Goal: Task Accomplishment & Management: Manage account settings

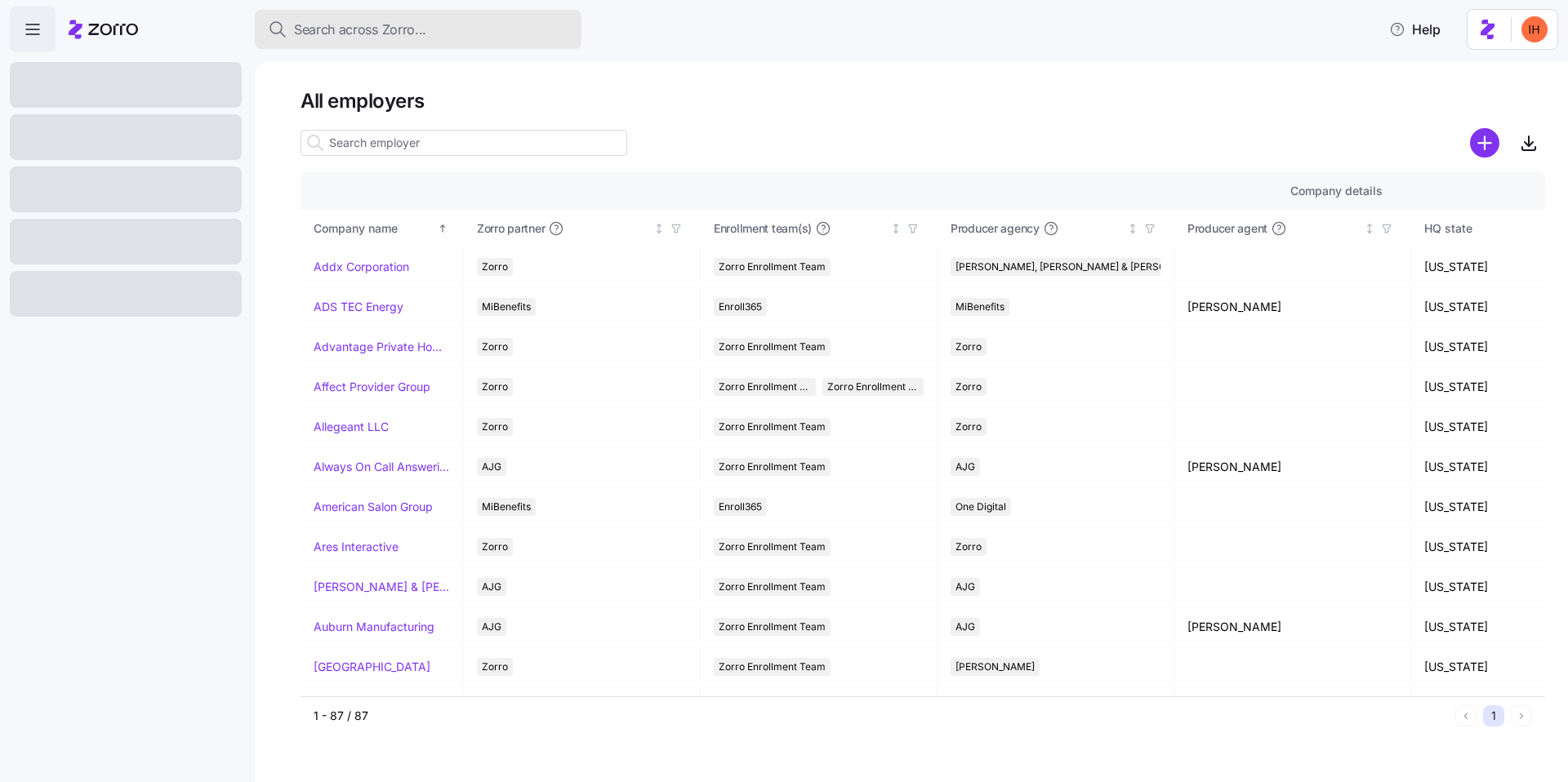
click at [373, 28] on span "Search across Zorro..." at bounding box center [360, 30] width 132 height 20
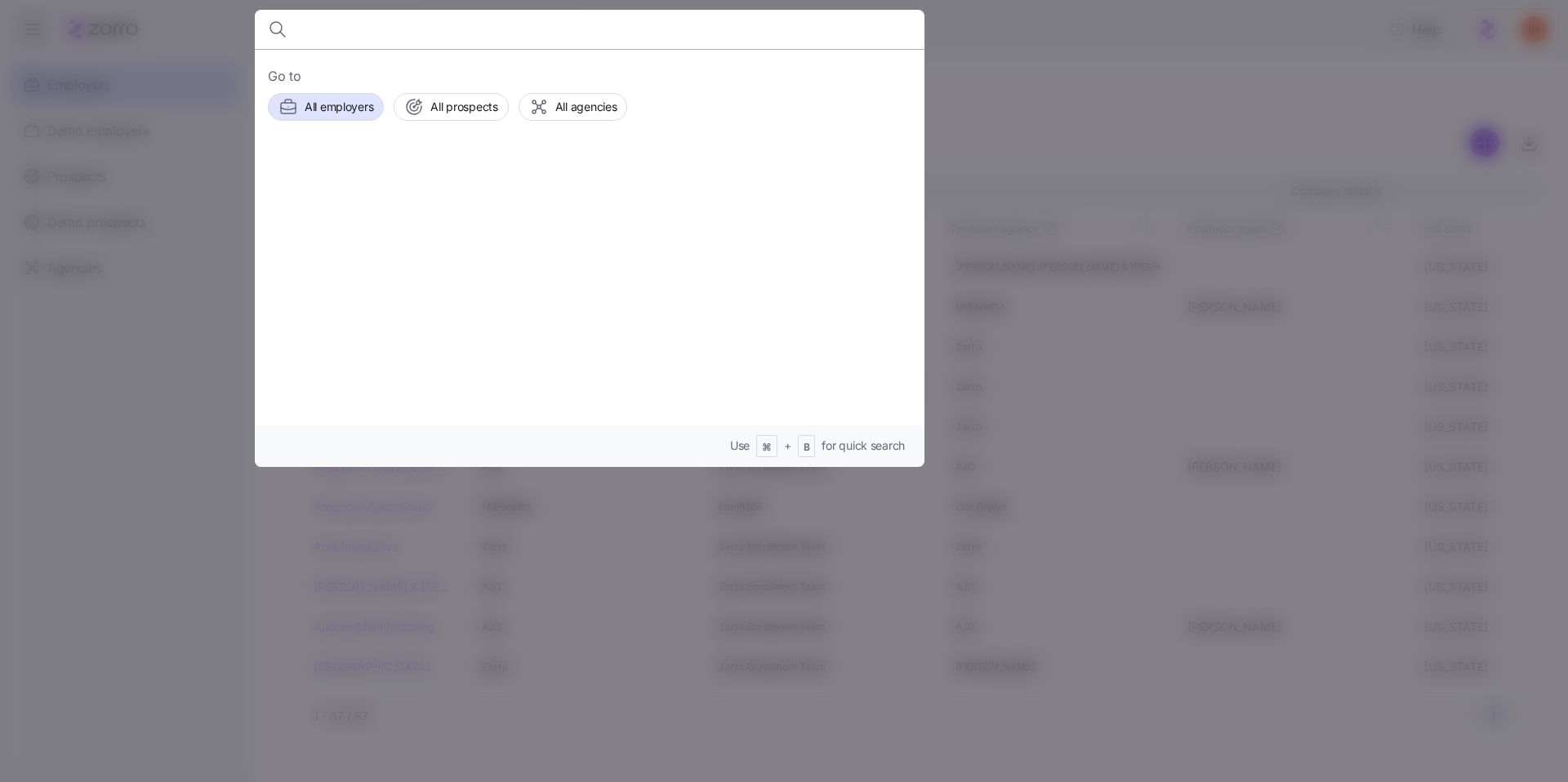
click at [979, 92] on div at bounding box center [784, 391] width 1568 height 782
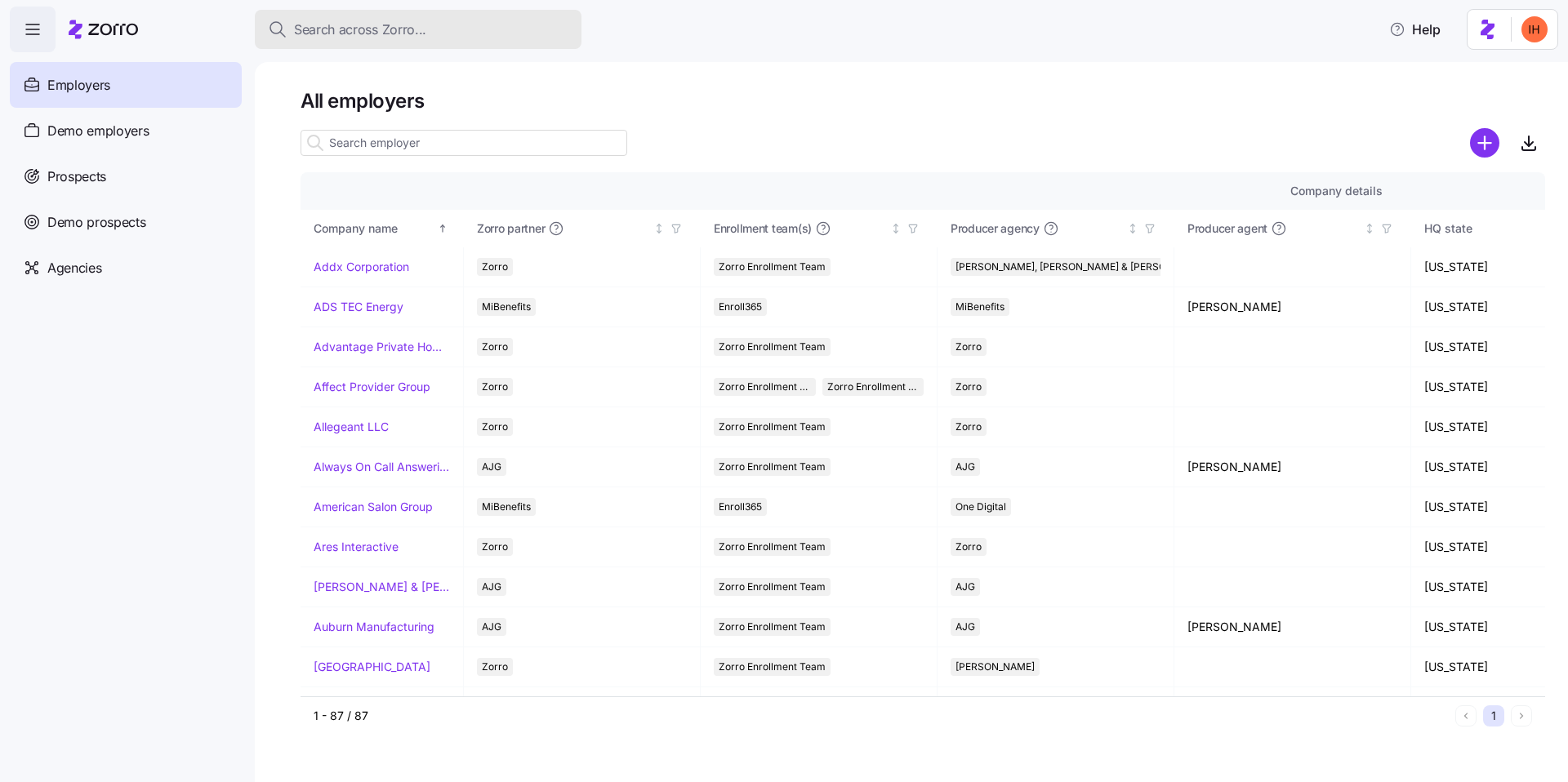
click at [385, 34] on span "Search across Zorro..." at bounding box center [360, 30] width 132 height 20
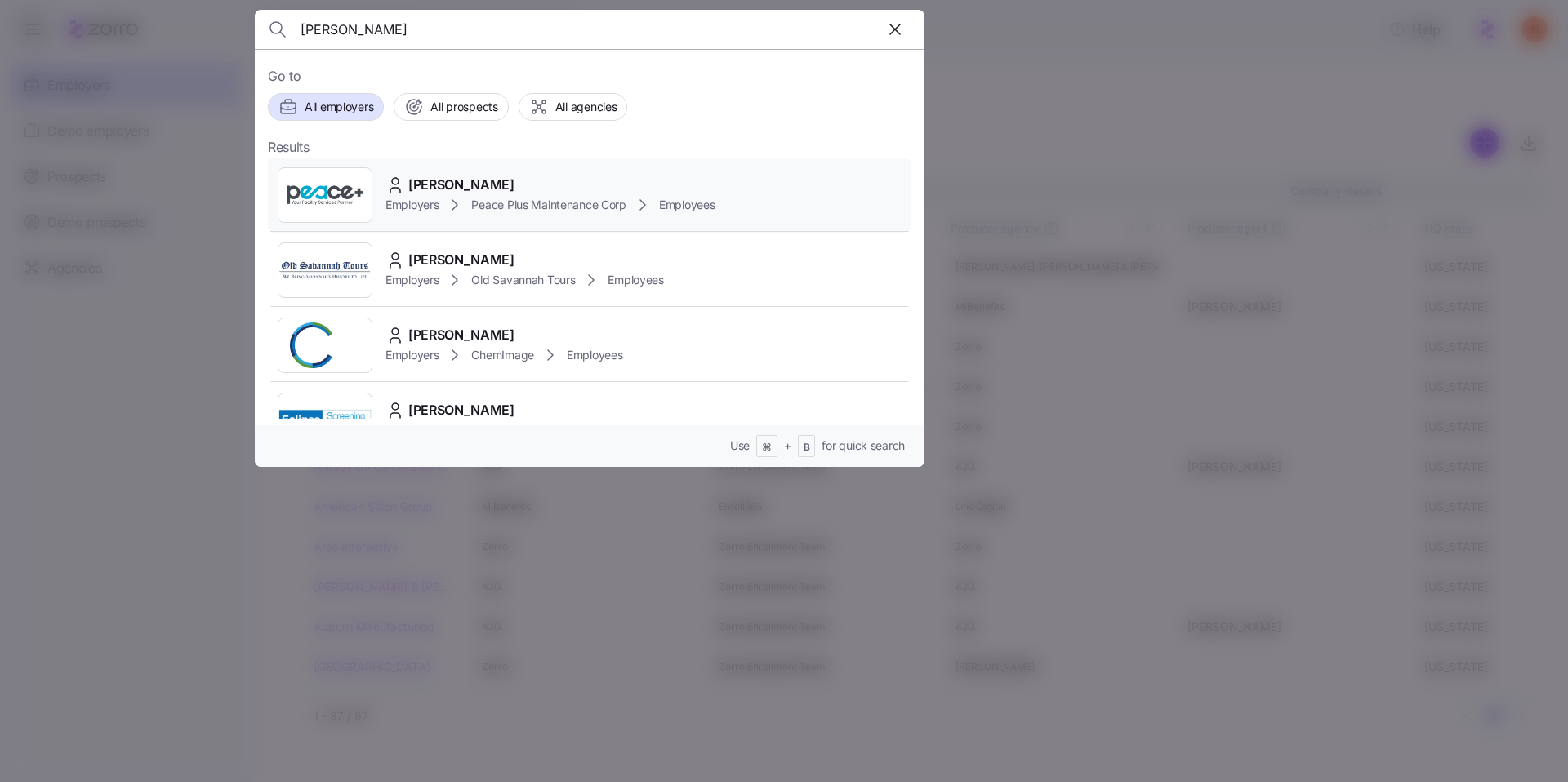
type input "[PERSON_NAME]"
click at [533, 189] on div "[PERSON_NAME]" at bounding box center [549, 185] width 329 height 20
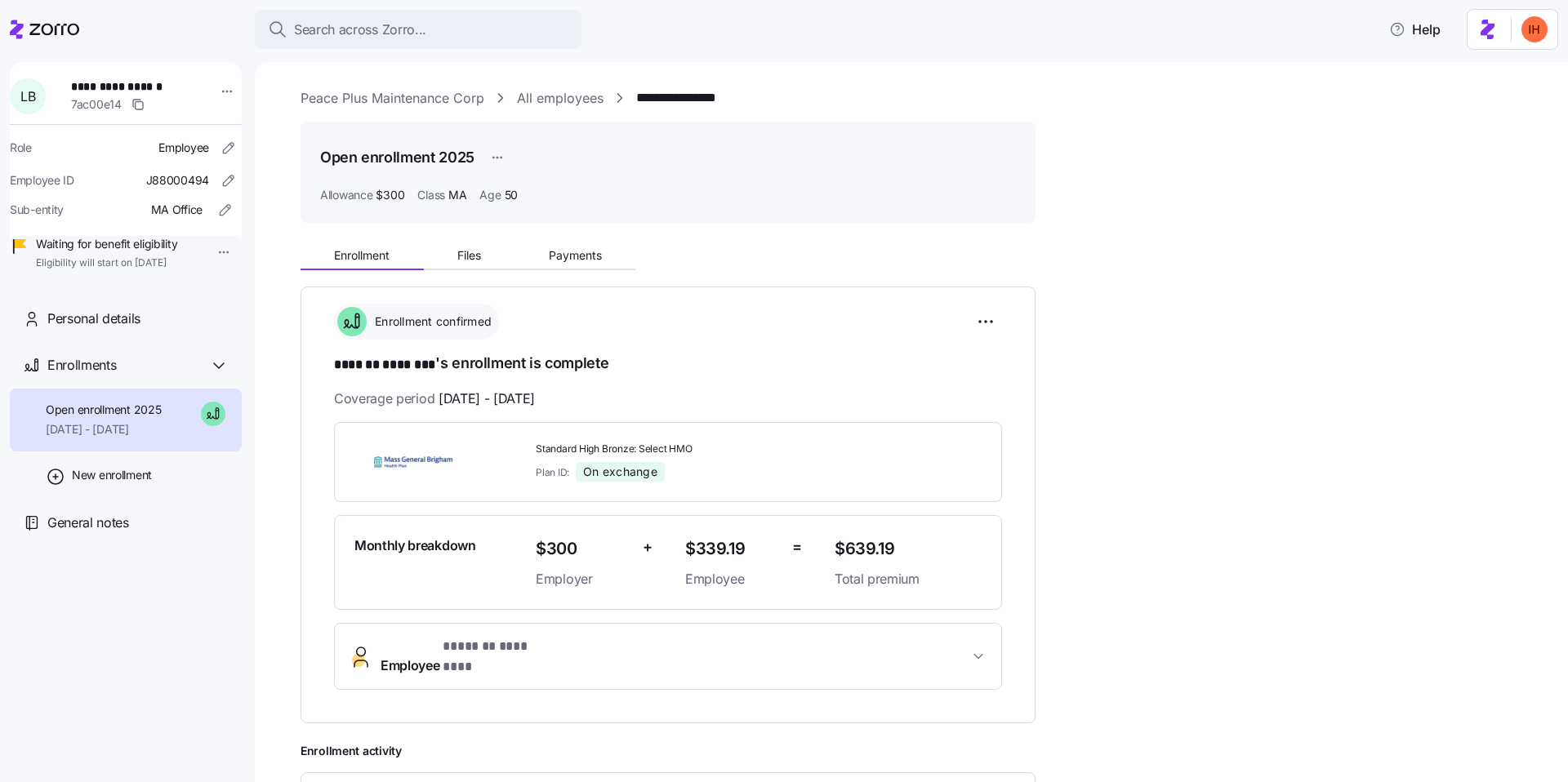
click at [409, 99] on link "Peace Plus Maintenance Corp" at bounding box center [392, 98] width 184 height 20
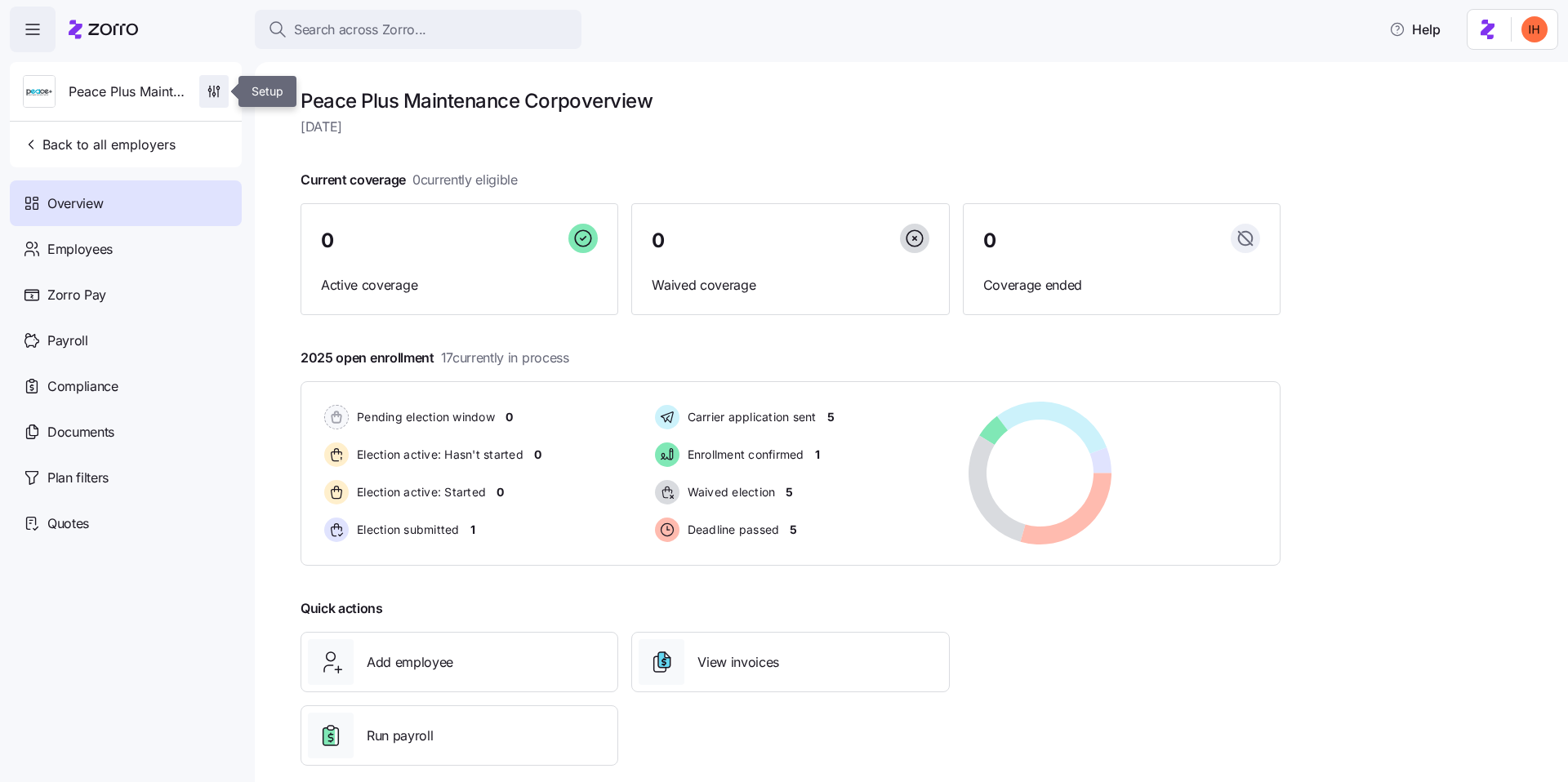
click at [208, 94] on icon "button" at bounding box center [214, 91] width 16 height 16
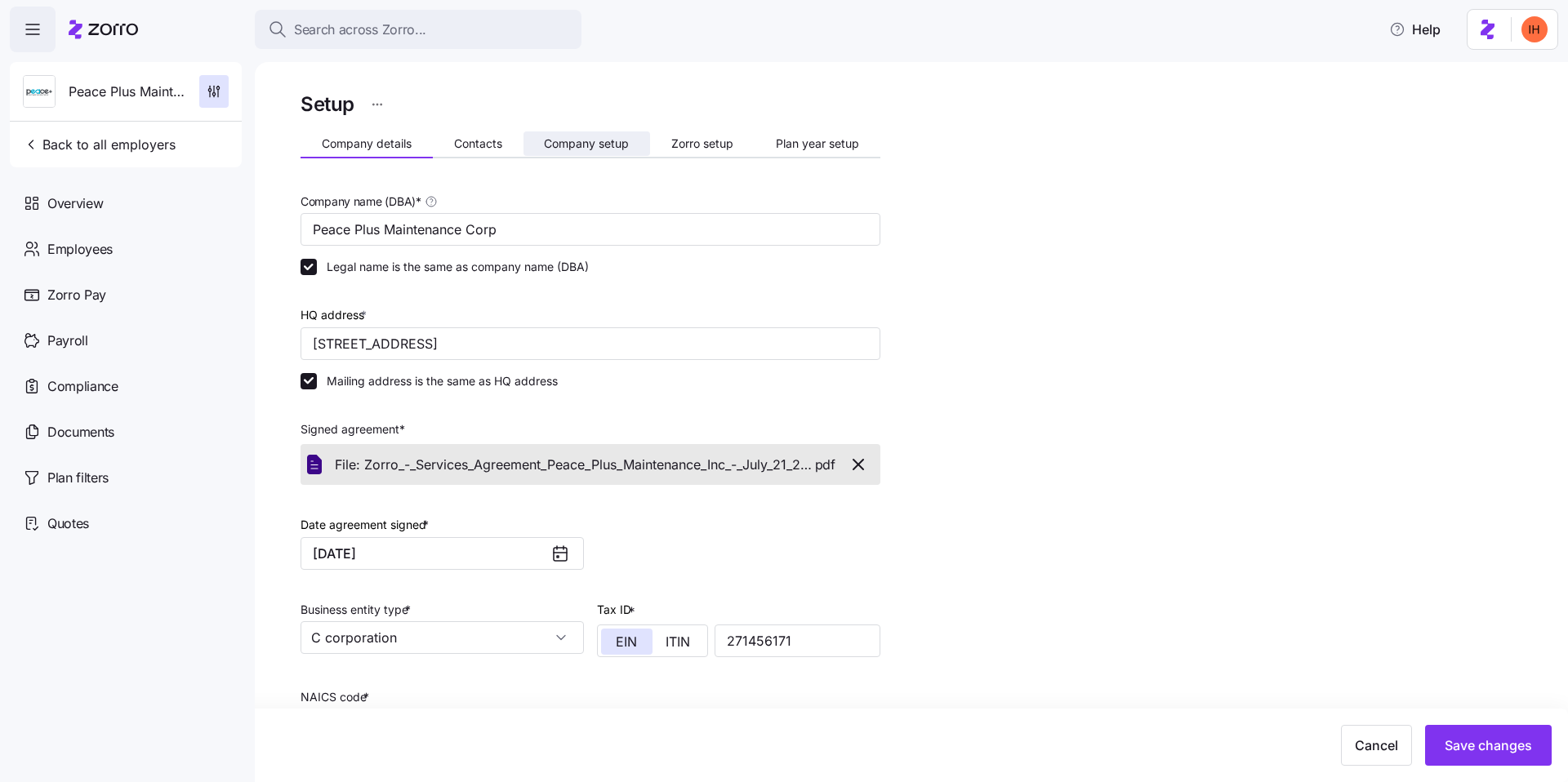
click at [638, 148] on button "Company setup" at bounding box center [586, 143] width 127 height 24
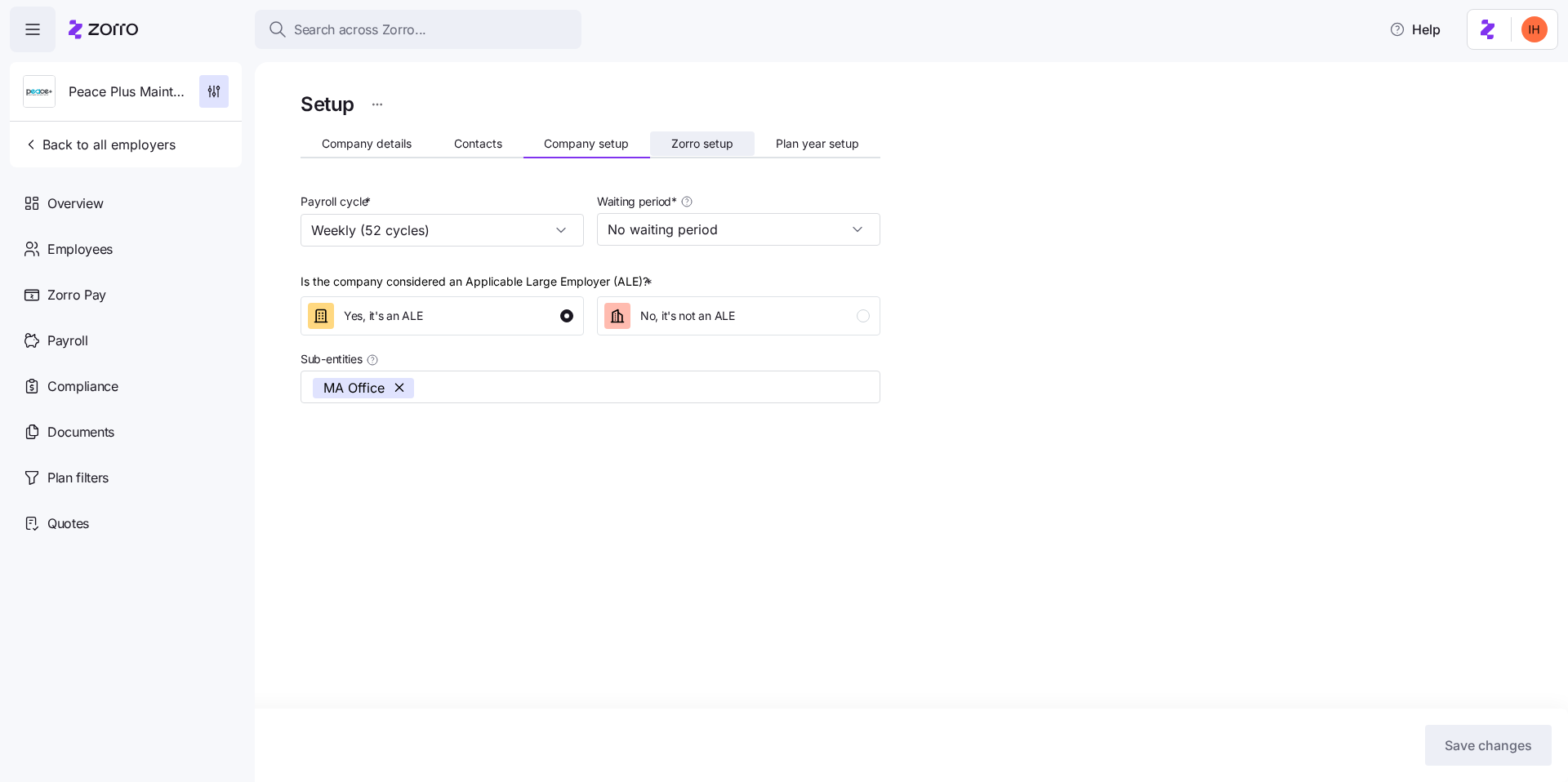
click at [700, 138] on span "Zorro setup" at bounding box center [702, 143] width 62 height 11
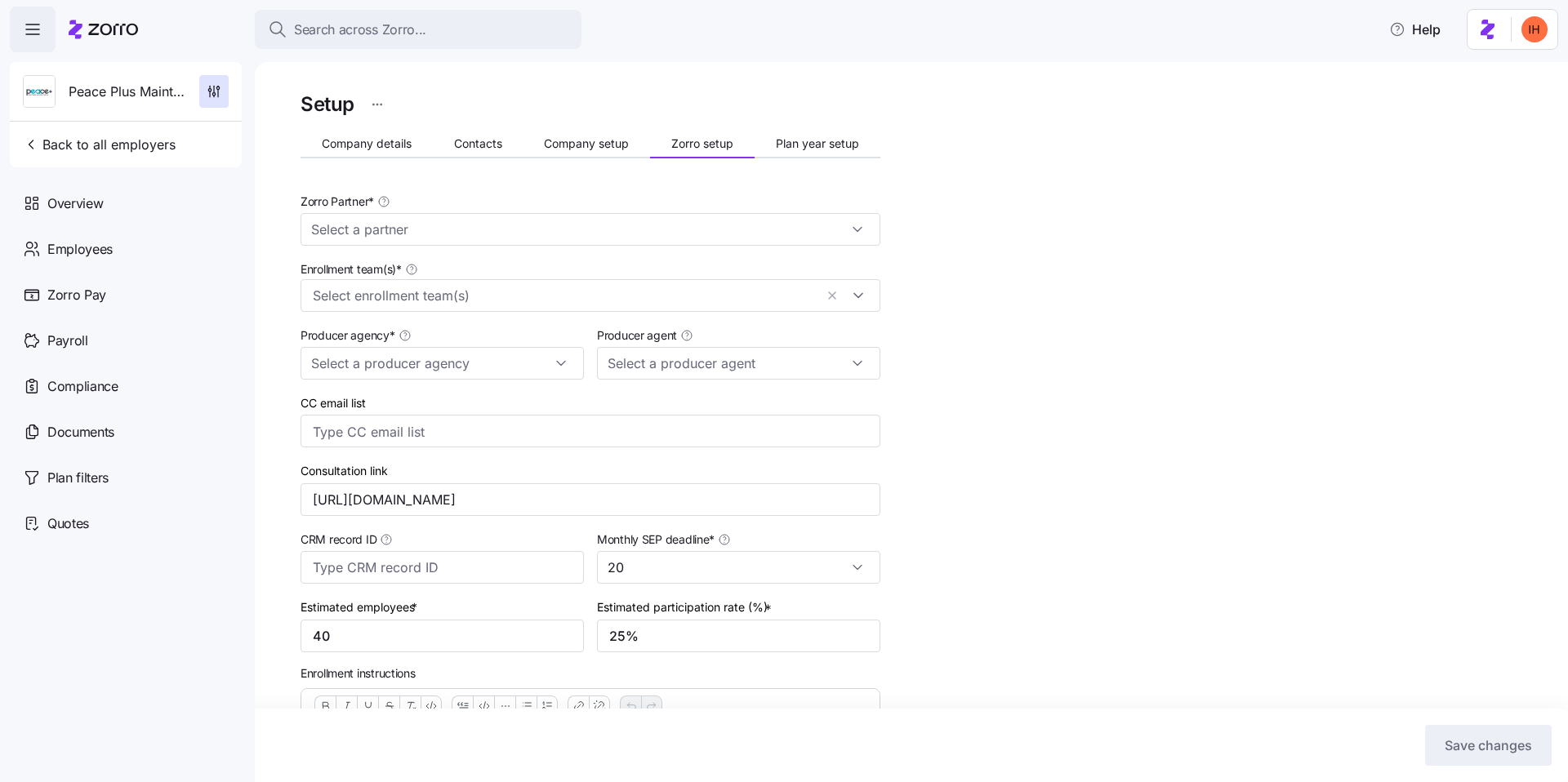
type input "Zorro"
type input "[PERSON_NAME] Insurance"
type input "[PERSON_NAME] ([PERSON_NAME][EMAIL_ADDRESS][DOMAIN_NAME])"
